Goal: Information Seeking & Learning: Learn about a topic

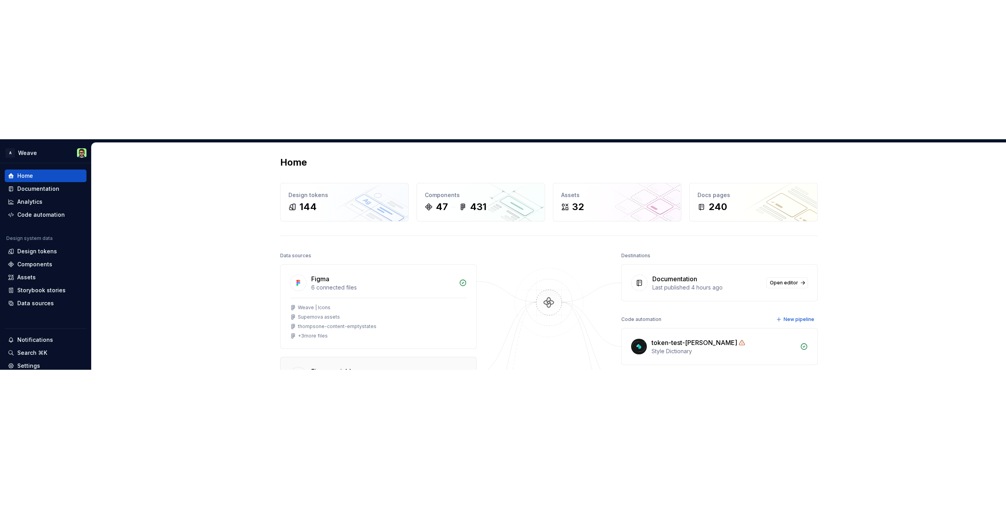
scroll to position [1, 0]
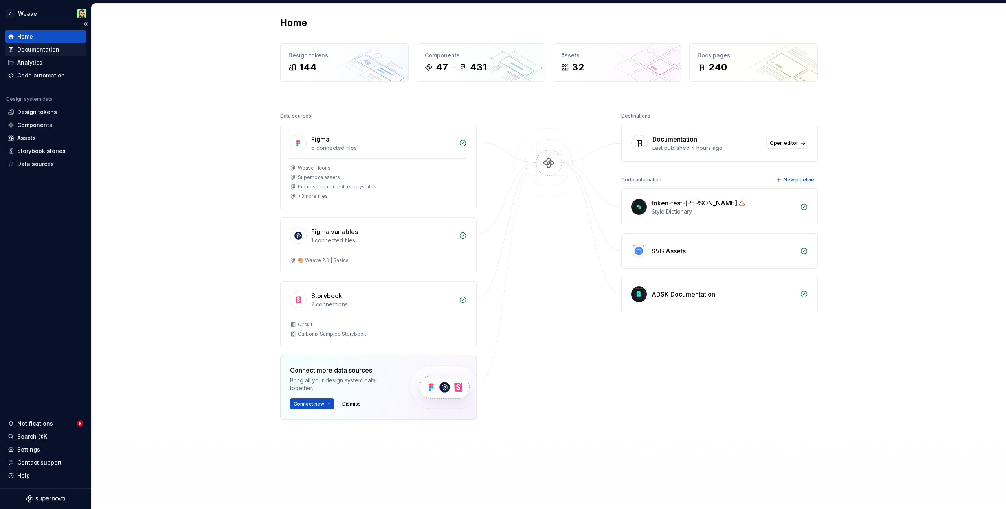
click at [48, 48] on div "Documentation" at bounding box center [38, 50] width 42 height 8
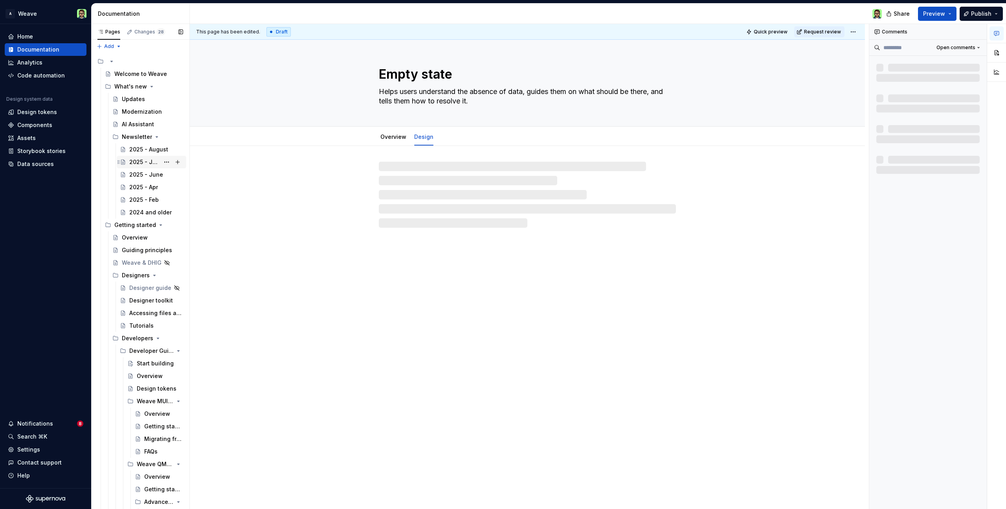
scroll to position [2, 0]
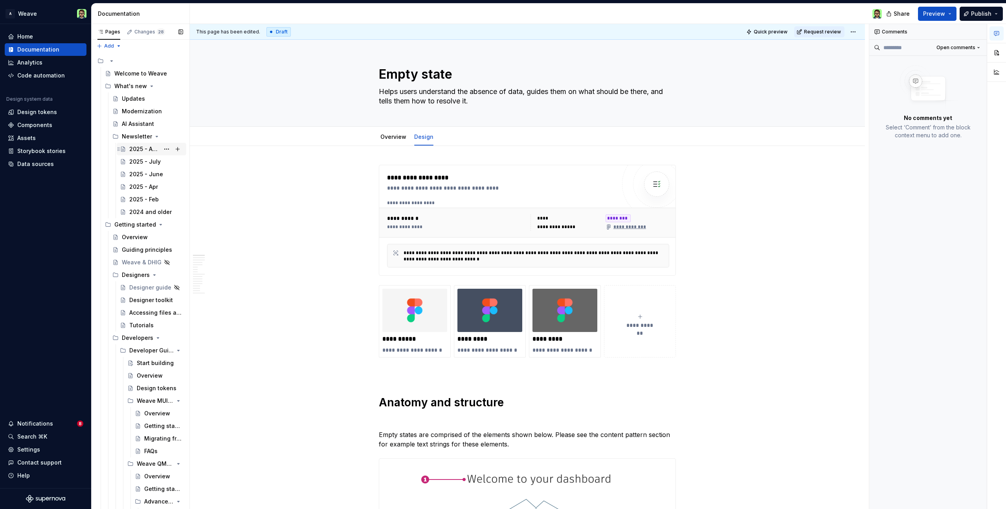
click at [139, 151] on div "2025 - August" at bounding box center [144, 149] width 30 height 8
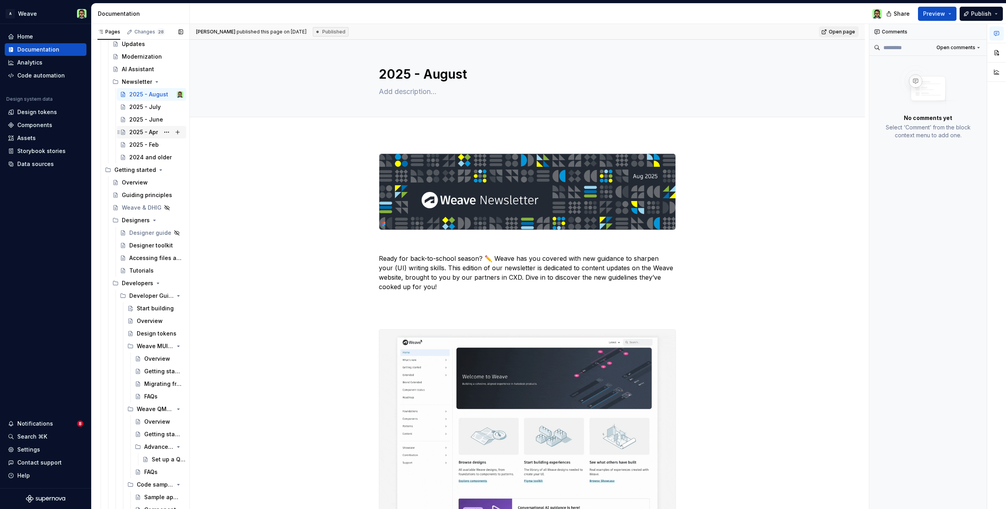
scroll to position [59, 0]
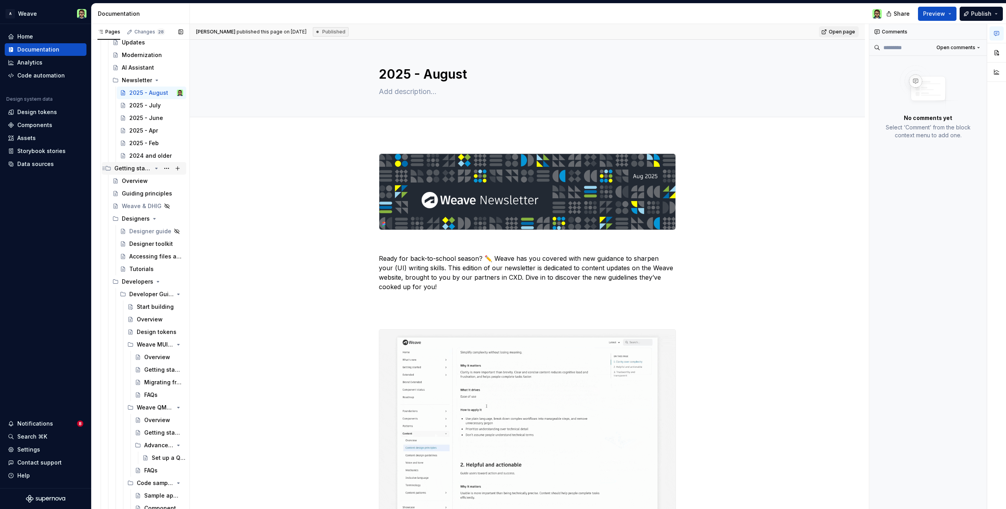
click at [153, 169] on icon "Page tree" at bounding box center [156, 168] width 6 height 6
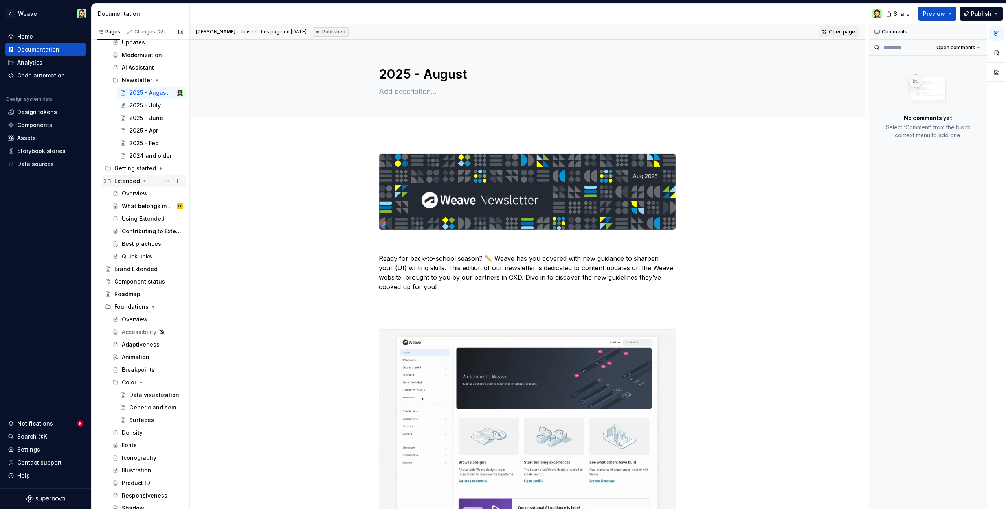
click at [144, 180] on icon "Page tree" at bounding box center [145, 180] width 2 height 1
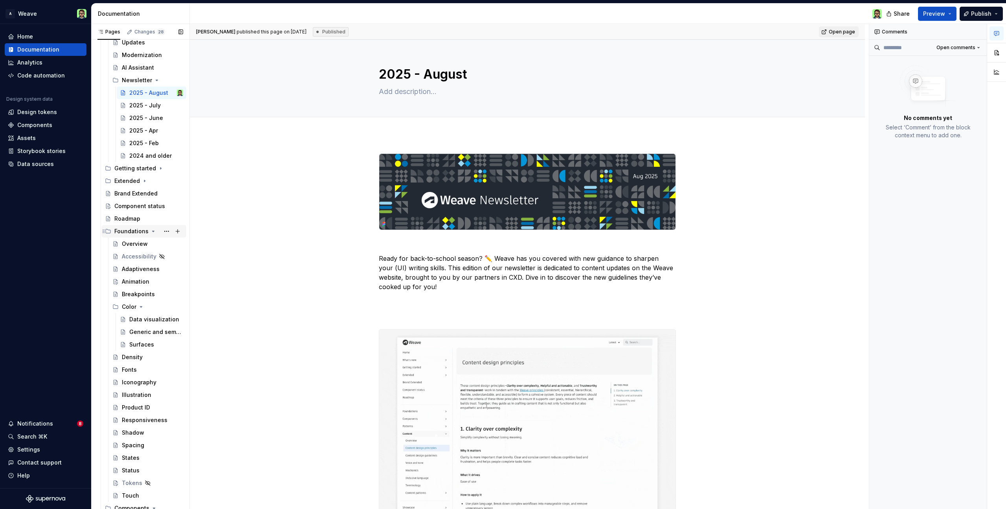
click at [150, 230] on icon "Page tree" at bounding box center [153, 231] width 6 height 6
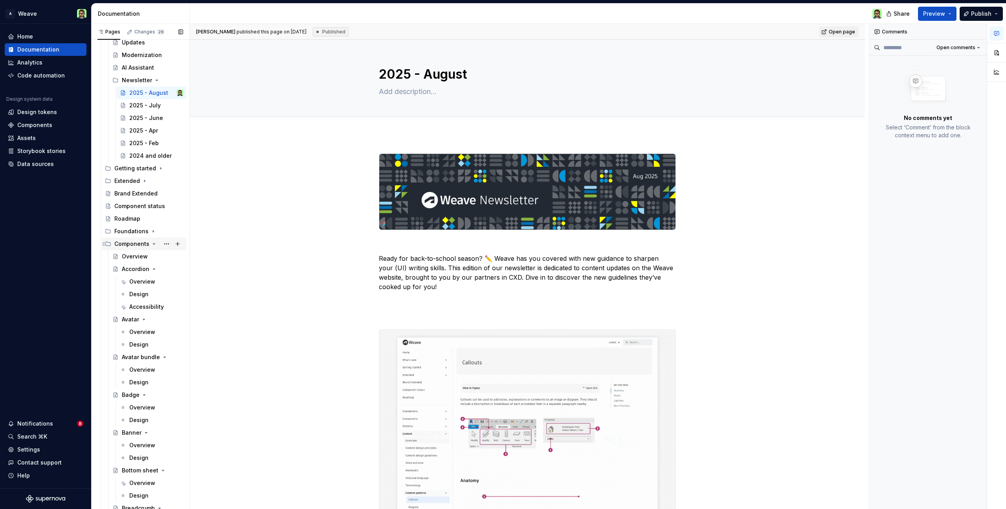
click at [151, 230] on icon "Page tree" at bounding box center [154, 244] width 6 height 6
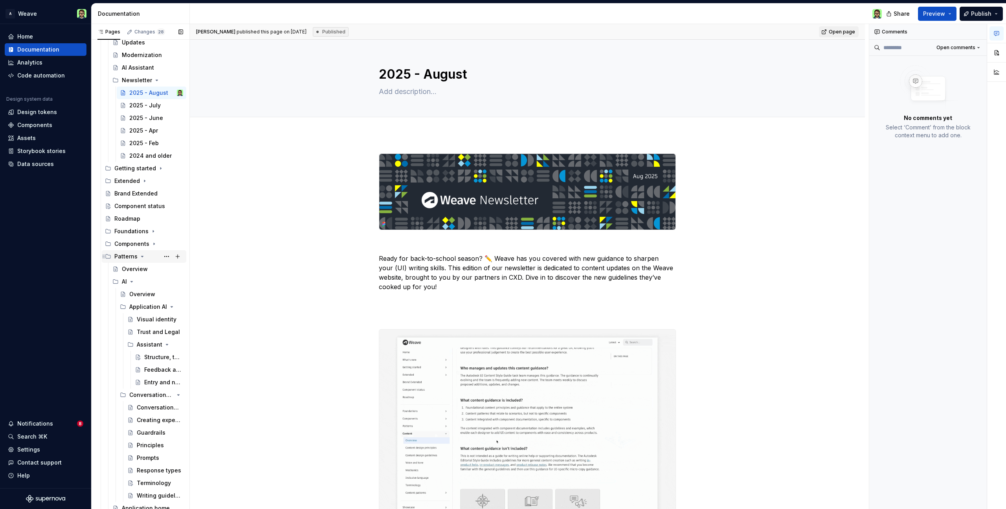
click at [140, 230] on icon "Page tree" at bounding box center [142, 256] width 6 height 6
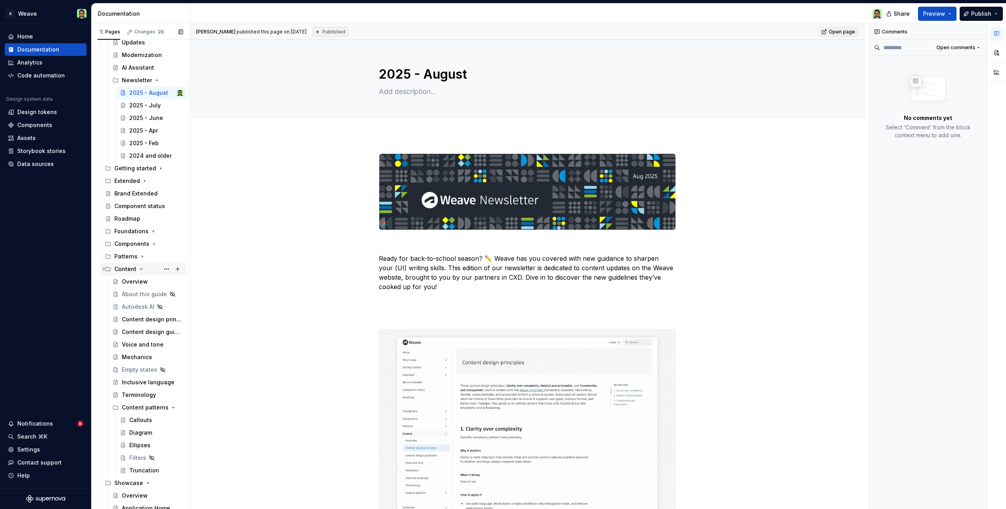
click at [139, 230] on icon "Page tree" at bounding box center [141, 269] width 6 height 6
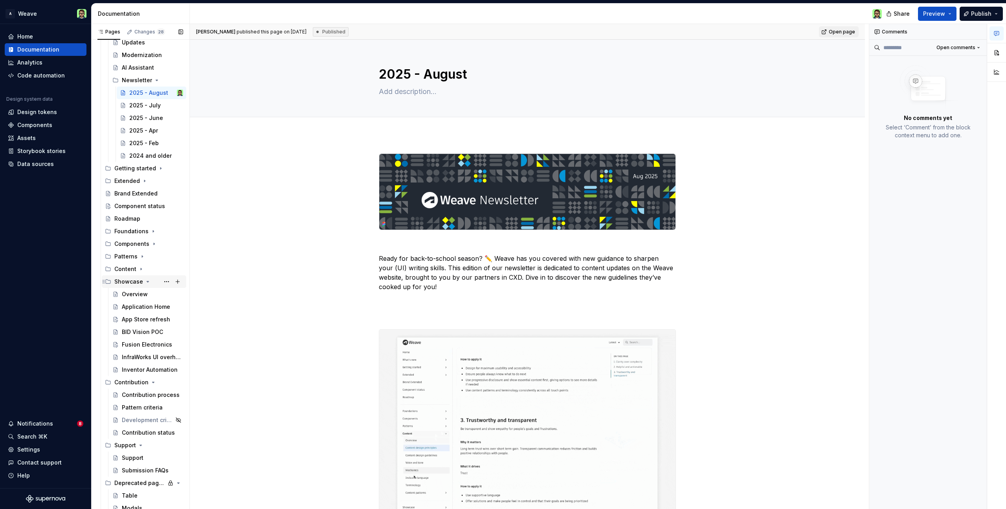
click at [145, 230] on icon "Page tree" at bounding box center [148, 281] width 6 height 6
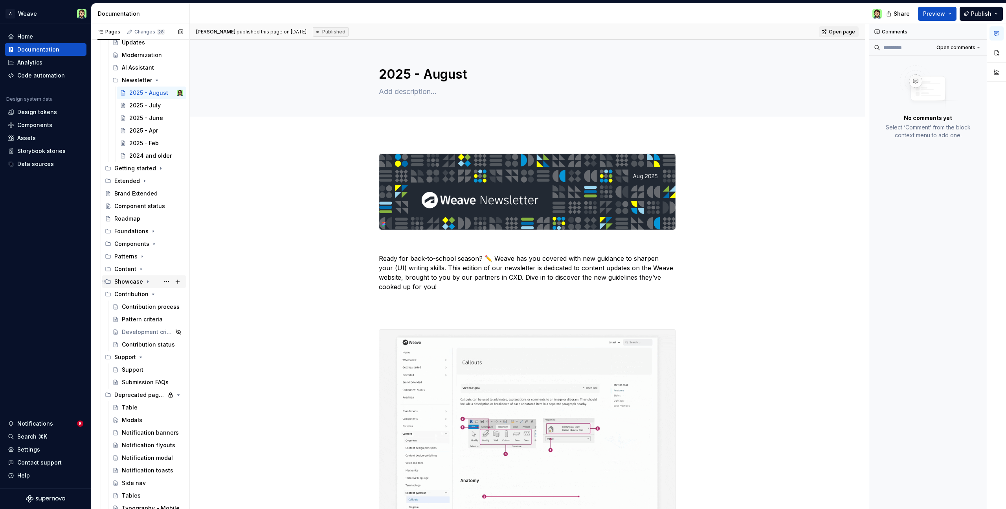
click at [152, 230] on icon "Page tree" at bounding box center [153, 294] width 6 height 6
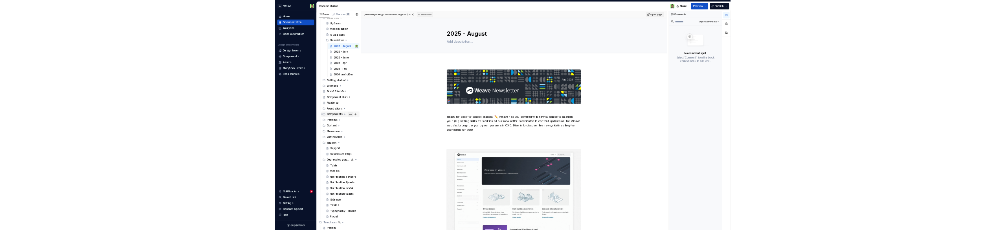
scroll to position [0, 0]
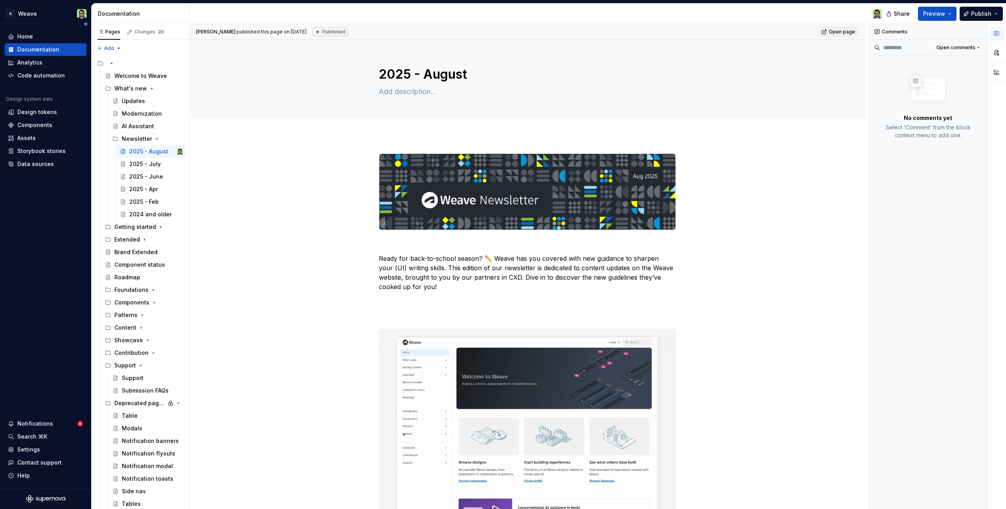
click at [49, 213] on div "Home Documentation Analytics Code automation Design system data Design tokens C…" at bounding box center [45, 256] width 91 height 464
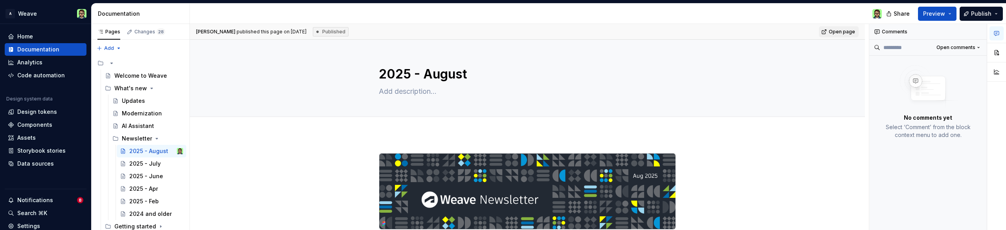
type textarea "*"
